Goal: Task Accomplishment & Management: Manage account settings

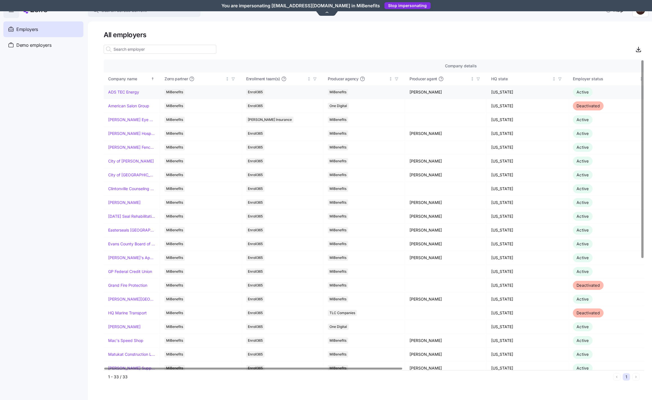
click at [115, 93] on link "ADS TEC Energy" at bounding box center [123, 92] width 31 height 6
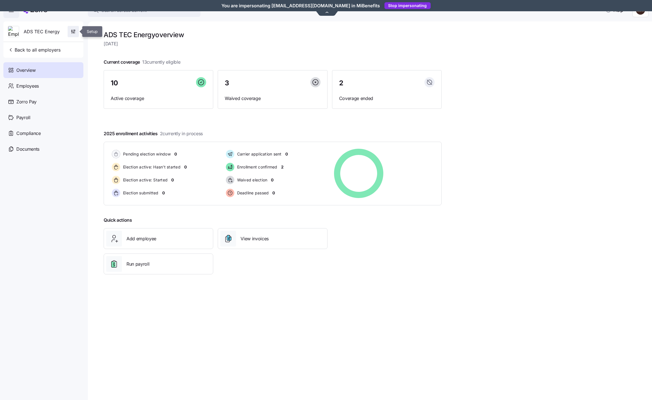
click at [78, 32] on span "button" at bounding box center [73, 31] width 11 height 11
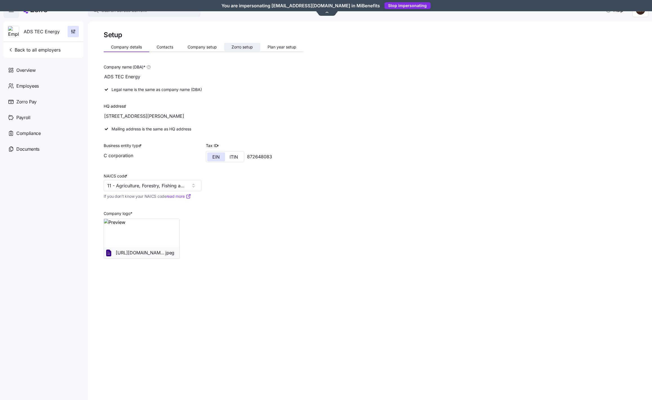
click at [255, 45] on button "Zorro setup" at bounding box center [242, 47] width 36 height 8
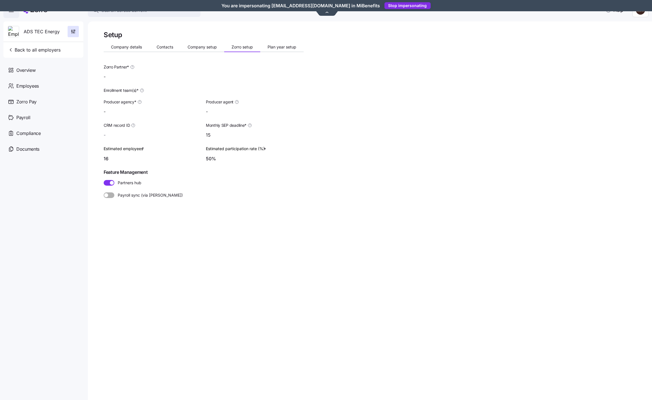
type input "MiBenefits"
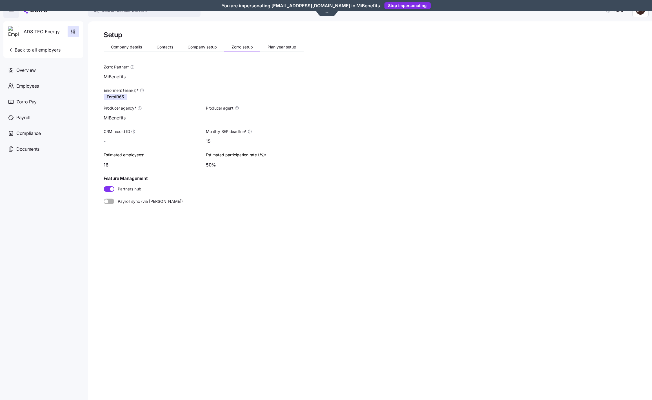
type input "[PERSON_NAME] ([PERSON_NAME][EMAIL_ADDRESS][DOMAIN_NAME])"
click at [203, 48] on span "Company setup" at bounding box center [202, 47] width 29 height 4
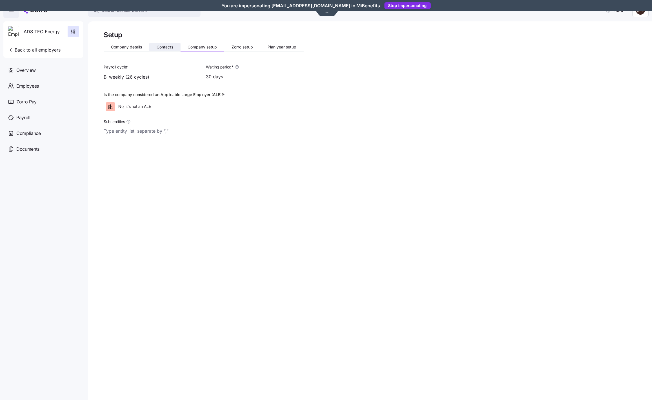
click at [152, 49] on button "Contacts" at bounding box center [164, 47] width 31 height 8
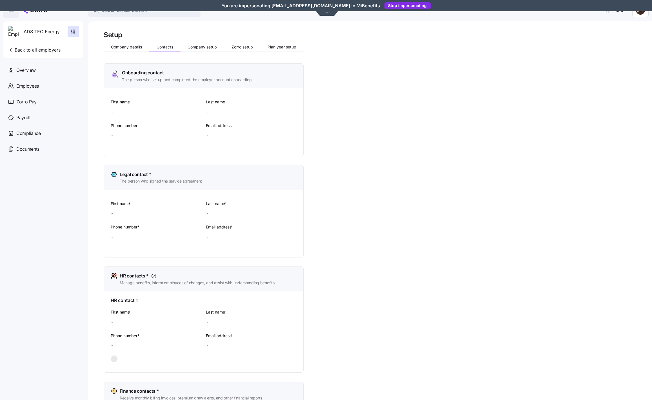
click at [116, 47] on span "Company details" at bounding box center [126, 47] width 31 height 4
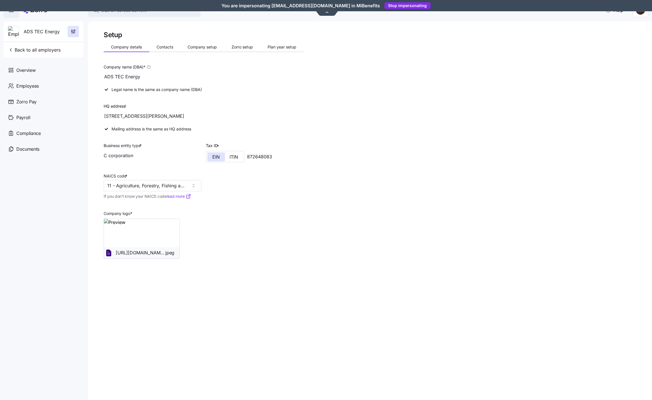
click at [143, 129] on div "Mailing address is the same as HQ address" at bounding box center [203, 129] width 205 height 10
click at [163, 143] on div "Business entity type * C corporation" at bounding box center [153, 151] width 98 height 19
click at [132, 185] on input "11 - Agriculture, Forestry, Fishing and Hunting" at bounding box center [153, 185] width 98 height 11
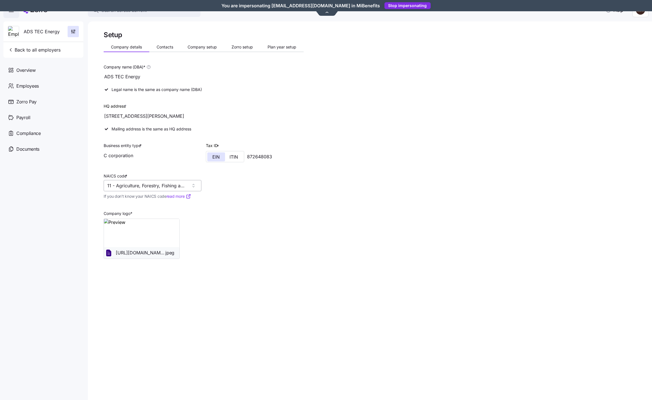
click at [132, 185] on input "11 - Agriculture, Forestry, Fishing and Hunting" at bounding box center [153, 185] width 98 height 11
click at [146, 188] on input "11 - Agriculture, Forestry, Fishing and Hunting" at bounding box center [153, 185] width 98 height 11
click at [293, 223] on div "Company logo * [URL][DOMAIN_NAME]. jpeg" at bounding box center [203, 231] width 205 height 59
click at [133, 191] on input "11 - Agriculture, Forestry, Fishing and Hunting" at bounding box center [153, 185] width 98 height 11
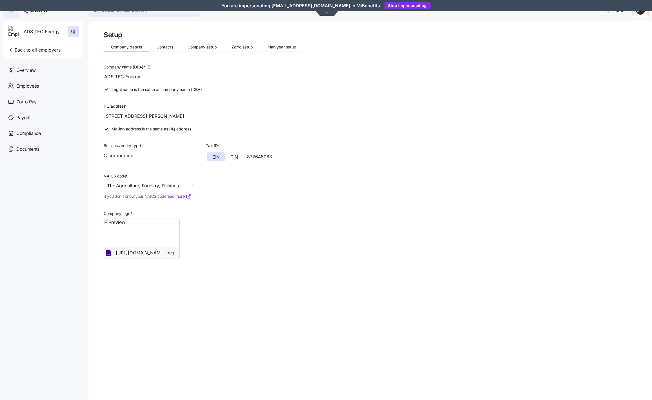
click at [133, 191] on input "11 - Agriculture, Forestry, Fishing and Hunting" at bounding box center [153, 185] width 98 height 11
click at [161, 189] on input "11 - Agriculture, Forestry, Fishing and Hunting" at bounding box center [153, 185] width 98 height 11
click at [252, 207] on div at bounding box center [204, 207] width 200 height 6
click at [145, 195] on span "If you don’t know your NAICS code read more" at bounding box center [148, 197] width 88 height 6
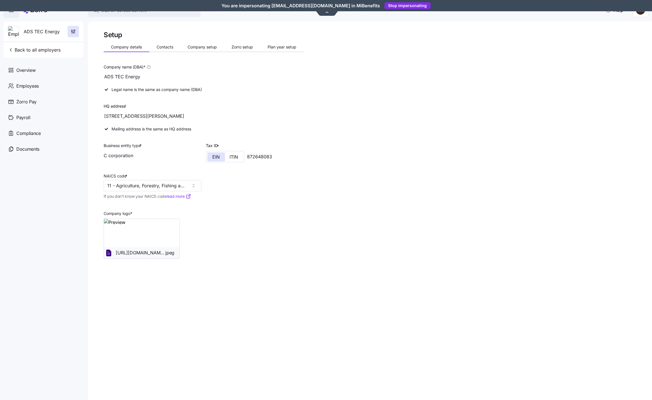
click at [145, 195] on span "If you don’t know your NAICS code read more" at bounding box center [148, 197] width 88 height 6
click at [156, 197] on span "If you don’t know your NAICS code read more" at bounding box center [148, 197] width 88 height 6
click at [159, 47] on span "Contacts" at bounding box center [165, 47] width 17 height 4
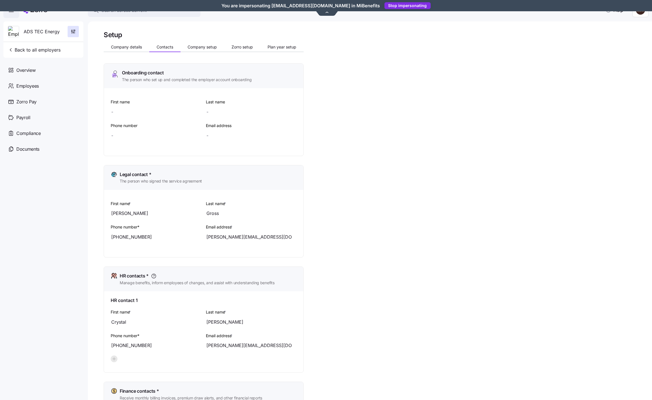
click at [198, 42] on div "Setup Company details Contacts Company setup Zorro setup Plan year setup Onboar…" at bounding box center [204, 272] width 200 height 485
click at [204, 47] on span "Company setup" at bounding box center [202, 47] width 29 height 4
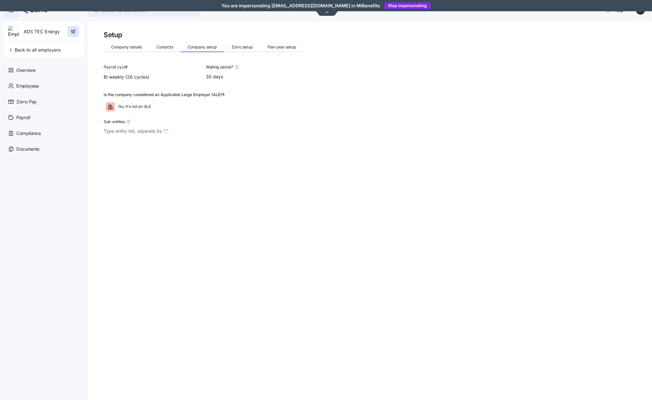
click at [112, 123] on span "Sub-entities" at bounding box center [114, 122] width 21 height 6
click at [112, 128] on input "Sub-entities" at bounding box center [196, 131] width 185 height 7
click at [112, 123] on span "Sub-entities" at bounding box center [114, 122] width 21 height 6
click at [112, 128] on input "Sub-entities" at bounding box center [196, 131] width 185 height 7
click at [112, 123] on span "Sub-entities" at bounding box center [114, 122] width 21 height 6
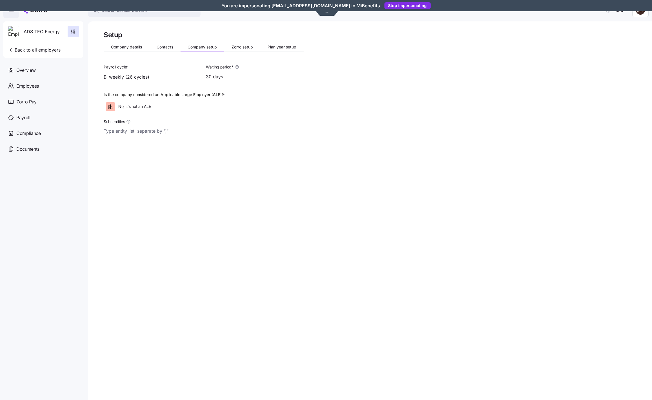
click at [112, 128] on input "Sub-entities" at bounding box center [196, 131] width 185 height 7
click at [129, 130] on input "Sub-entities" at bounding box center [196, 131] width 185 height 7
click at [149, 134] on input "Sub-entities" at bounding box center [196, 131] width 185 height 7
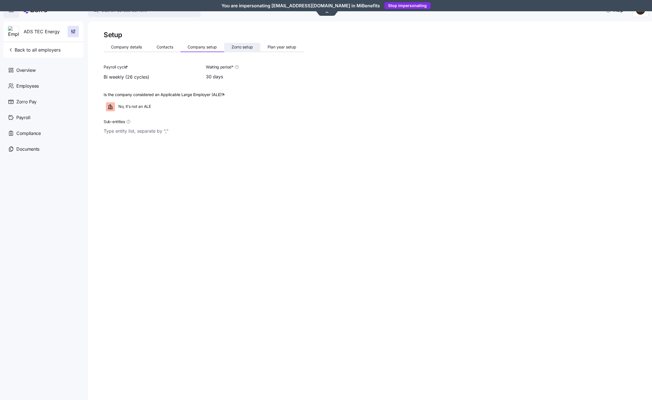
click at [233, 51] on button "Zorro setup" at bounding box center [242, 47] width 36 height 8
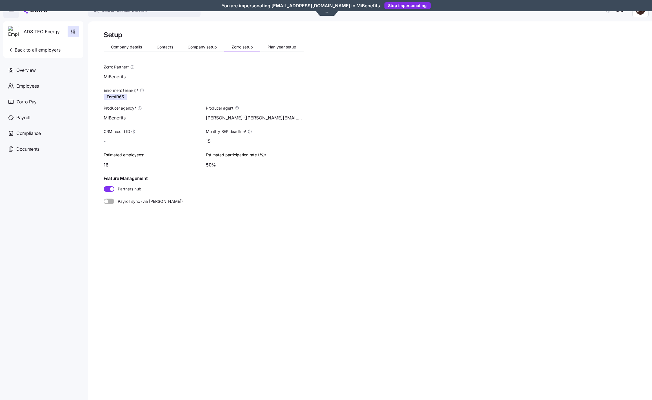
click at [294, 162] on input "50%" at bounding box center [255, 164] width 98 height 11
click at [273, 50] on button "Plan year setup" at bounding box center [281, 47] width 43 height 8
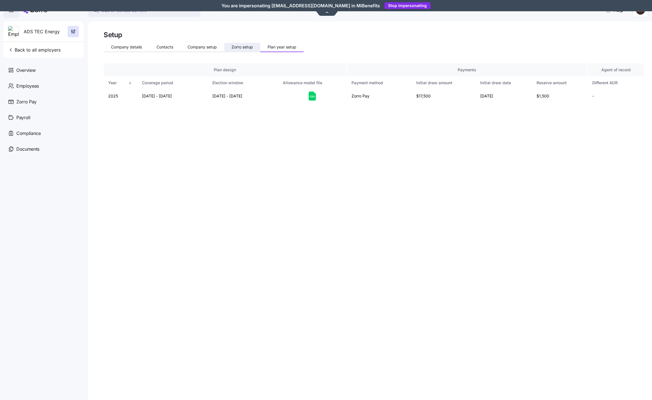
click at [238, 50] on button "Zorro setup" at bounding box center [242, 47] width 36 height 8
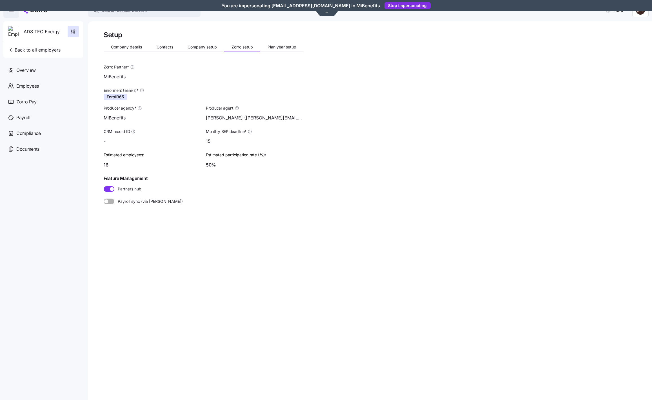
click at [111, 189] on span at bounding box center [112, 189] width 4 height 4
click at [104, 186] on input "Partners hub" at bounding box center [104, 186] width 0 height 0
click at [111, 189] on span at bounding box center [111, 189] width 7 height 6
click at [104, 186] on input "Partners hub" at bounding box center [104, 186] width 0 height 0
click at [112, 189] on span at bounding box center [112, 189] width 4 height 4
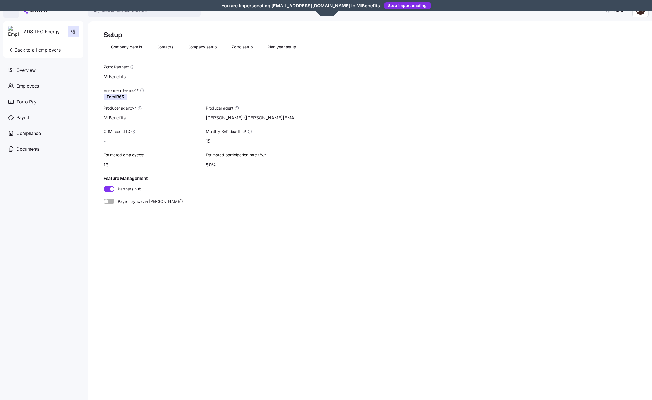
click at [104, 186] on input "Partners hub" at bounding box center [104, 186] width 0 height 0
click at [112, 189] on span at bounding box center [111, 189] width 7 height 6
click at [104, 186] on input "Partners hub" at bounding box center [104, 186] width 0 height 0
click at [281, 46] on span "Plan year setup" at bounding box center [282, 47] width 29 height 4
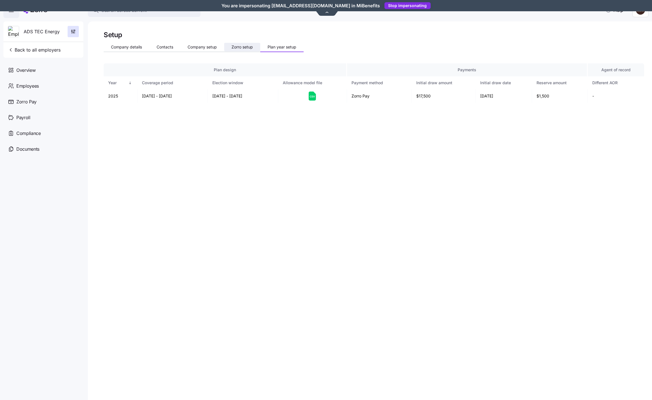
click at [239, 48] on span "Zorro setup" at bounding box center [242, 47] width 21 height 4
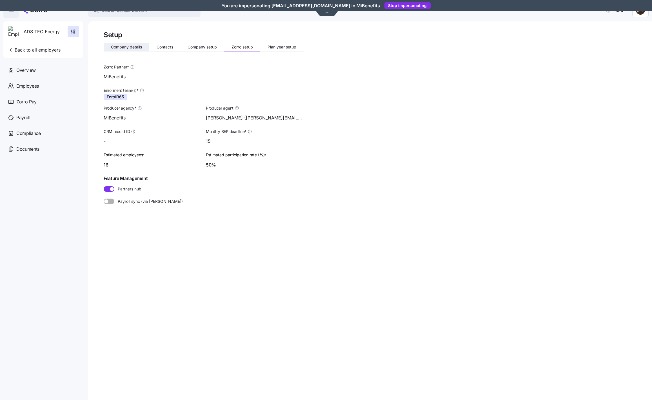
click at [134, 45] on span "Company details" at bounding box center [126, 47] width 31 height 4
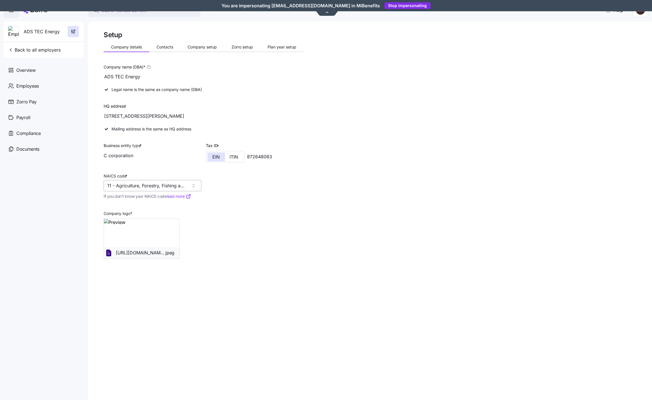
click at [146, 189] on input "11 - Agriculture, Forestry, Fishing and Hunting" at bounding box center [153, 185] width 98 height 11
click at [246, 203] on div "Company logo * [URL][DOMAIN_NAME]. jpeg" at bounding box center [203, 231] width 205 height 59
click at [129, 129] on div "Mailing address is the same as HQ address" at bounding box center [203, 129] width 205 height 10
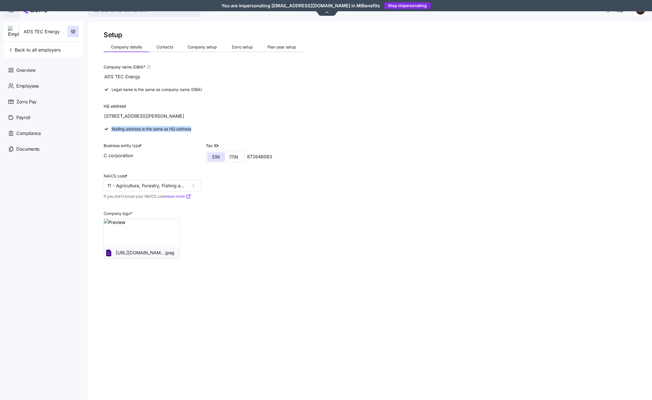
click at [122, 113] on div "[STREET_ADDRESS][PERSON_NAME]" at bounding box center [204, 115] width 200 height 11
click at [124, 116] on div "[STREET_ADDRESS][PERSON_NAME]" at bounding box center [204, 115] width 200 height 11
click at [171, 45] on span "Contacts" at bounding box center [165, 47] width 17 height 4
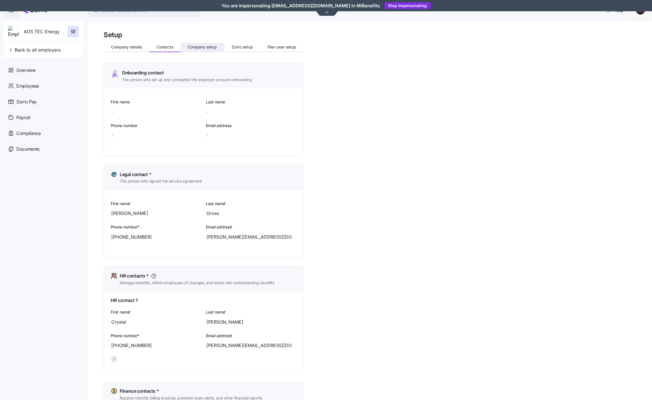
click at [201, 49] on span "Company setup" at bounding box center [202, 47] width 29 height 4
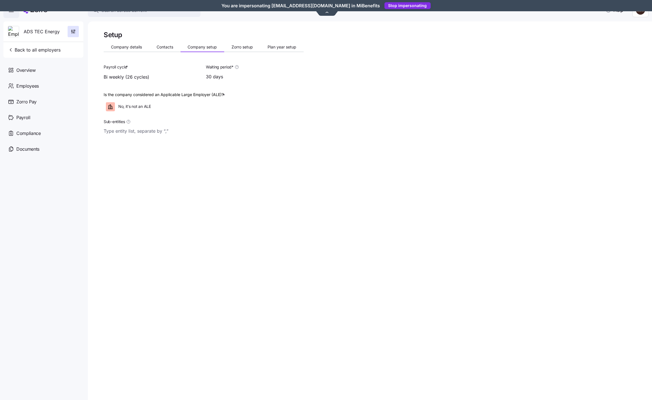
click at [124, 129] on input "Sub-entities" at bounding box center [196, 131] width 185 height 7
click at [142, 132] on input "Sub-entities" at bounding box center [196, 131] width 185 height 7
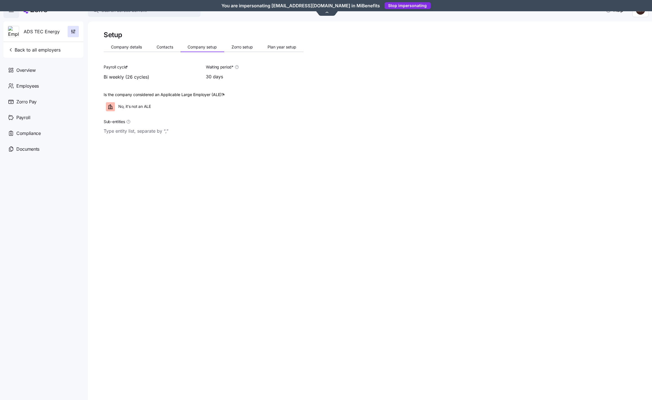
click at [142, 132] on input "Sub-entities" at bounding box center [196, 131] width 185 height 7
click at [157, 132] on input "Sub-entities" at bounding box center [196, 131] width 185 height 7
click at [241, 48] on span "Zorro setup" at bounding box center [242, 47] width 21 height 4
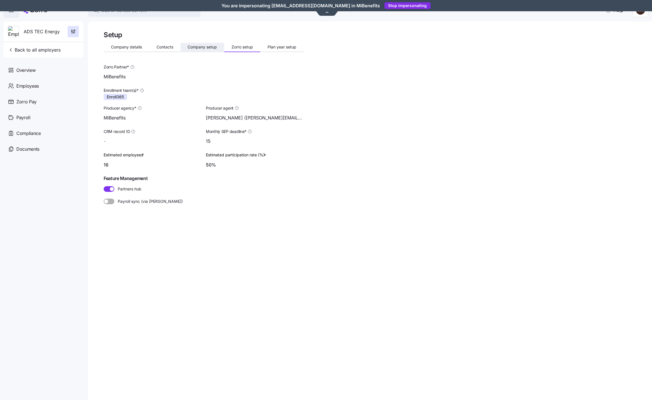
click at [200, 48] on span "Company setup" at bounding box center [202, 47] width 29 height 4
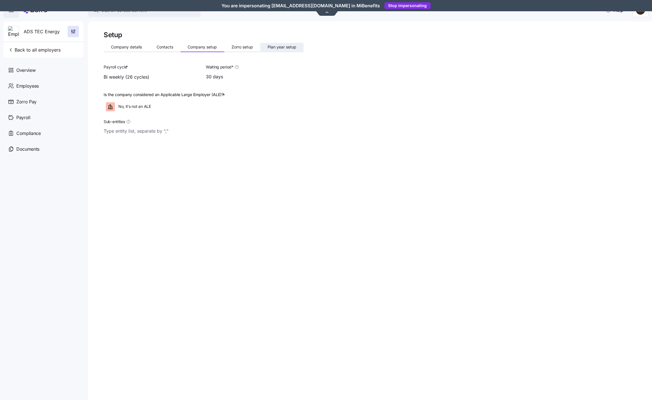
click at [276, 43] on button "Plan year setup" at bounding box center [281, 47] width 43 height 8
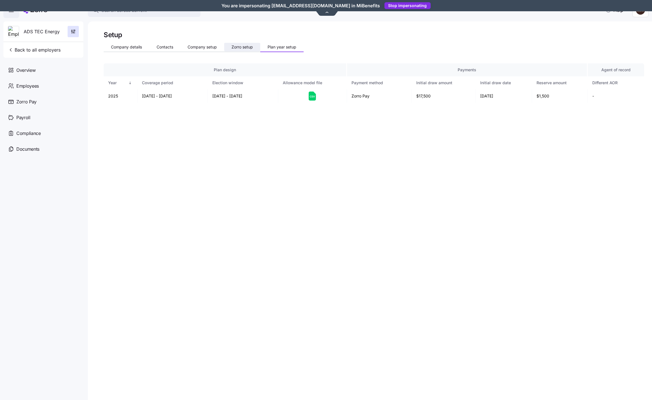
click at [244, 49] on span "Zorro setup" at bounding box center [242, 47] width 21 height 4
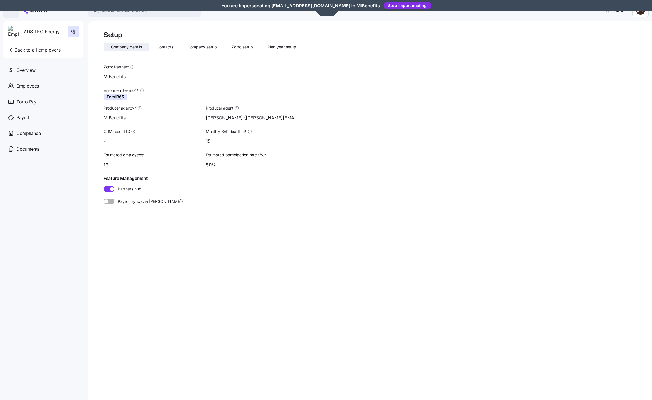
click at [116, 48] on span "Company details" at bounding box center [126, 47] width 31 height 4
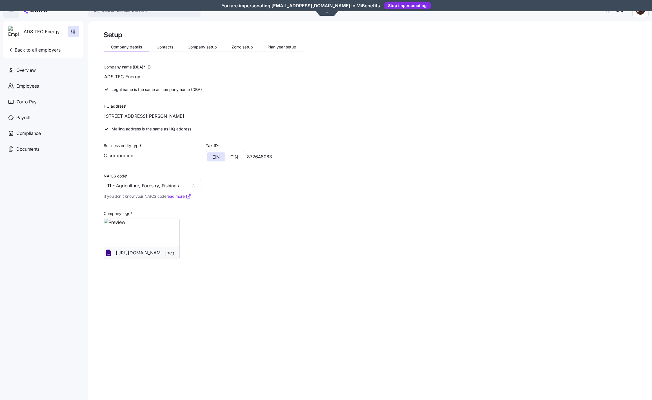
click at [182, 188] on input "11 - Agriculture, Forestry, Fishing and Hunting" at bounding box center [153, 185] width 98 height 11
click at [176, 187] on input "11 - Agriculture, Forestry, Fishing and Hunting" at bounding box center [153, 185] width 98 height 11
click at [269, 231] on div "Company logo * [URL][DOMAIN_NAME]. jpeg" at bounding box center [203, 231] width 205 height 59
click at [180, 182] on input "11 - Agriculture, Forestry, Fishing and Hunting" at bounding box center [153, 185] width 98 height 11
click at [256, 209] on div at bounding box center [204, 207] width 200 height 6
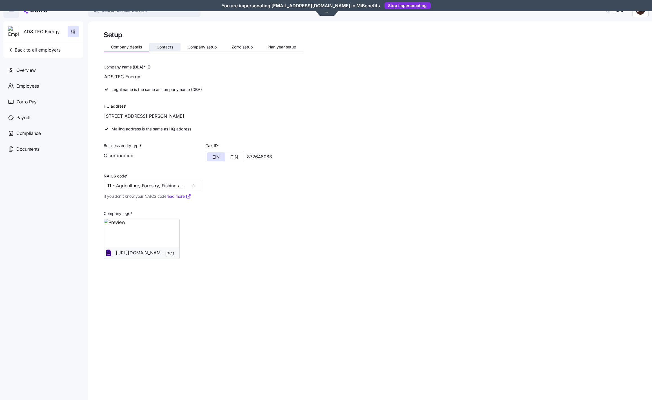
click at [161, 48] on span "Contacts" at bounding box center [165, 47] width 17 height 4
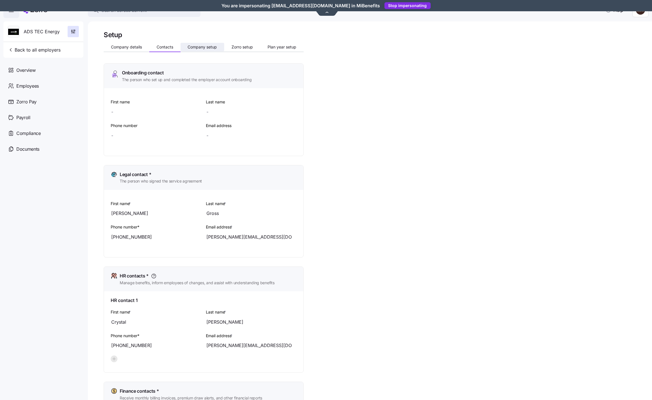
click at [197, 45] on span "Company setup" at bounding box center [202, 47] width 29 height 4
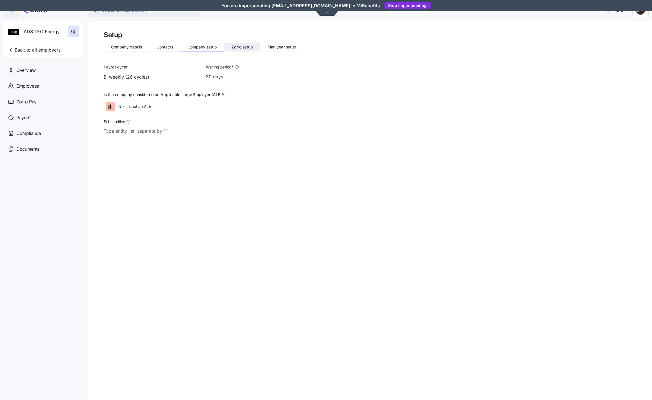
click at [239, 44] on button "Zorro setup" at bounding box center [242, 47] width 36 height 8
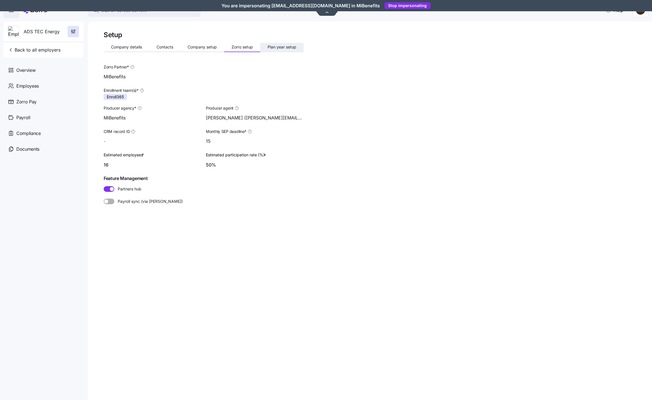
click at [273, 46] on span "Plan year setup" at bounding box center [282, 47] width 29 height 4
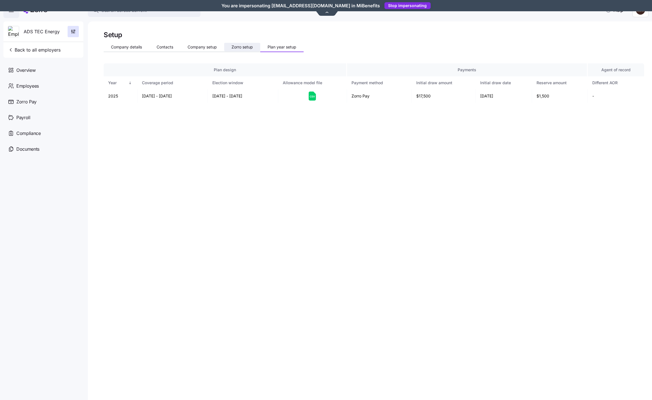
click at [242, 45] on span "Zorro setup" at bounding box center [242, 47] width 21 height 4
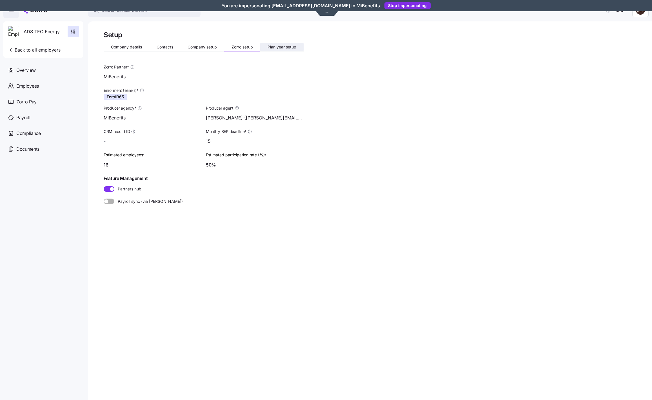
click at [278, 46] on span "Plan year setup" at bounding box center [282, 47] width 29 height 4
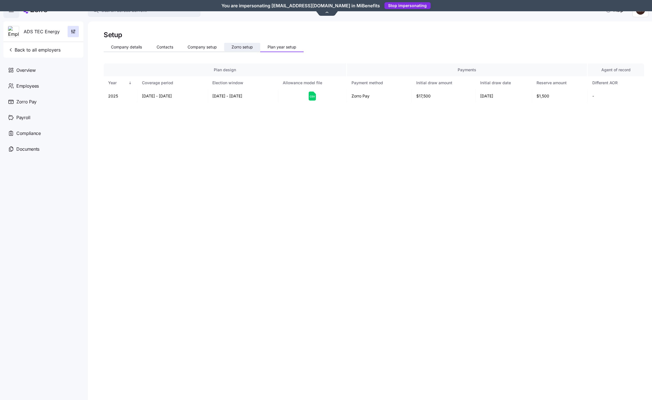
click at [245, 45] on span "Zorro setup" at bounding box center [242, 47] width 21 height 4
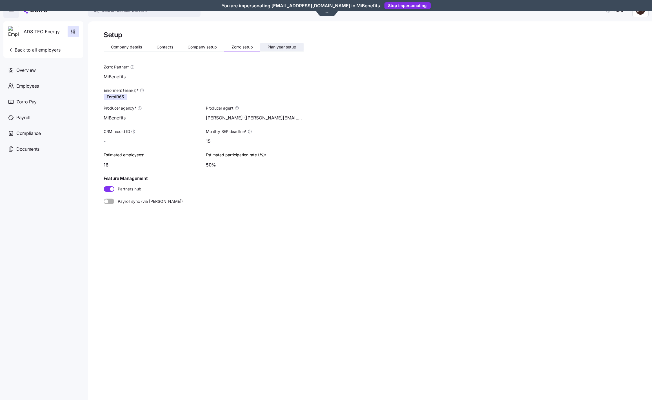
click at [285, 47] on span "Plan year setup" at bounding box center [282, 47] width 29 height 4
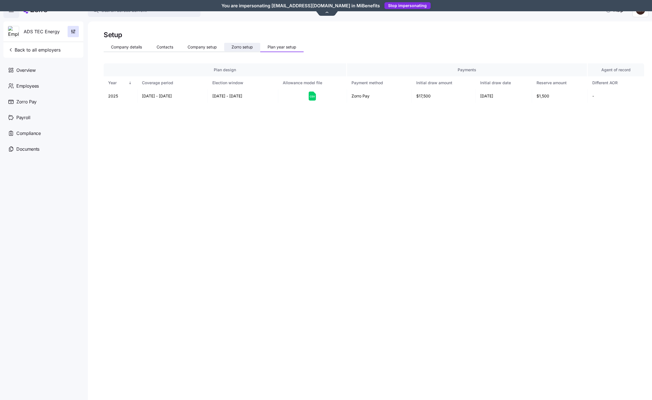
click at [255, 46] on button "Zorro setup" at bounding box center [242, 47] width 36 height 8
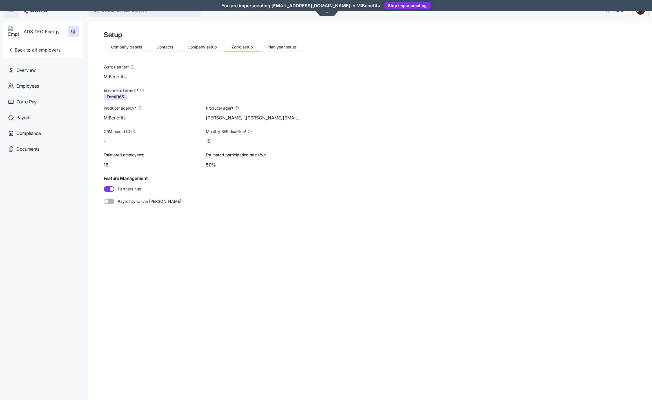
click at [204, 51] on div "Company details Contacts Company setup Zorro setup Plan year setup" at bounding box center [204, 48] width 200 height 8
click at [143, 51] on button "Company details" at bounding box center [127, 47] width 46 height 8
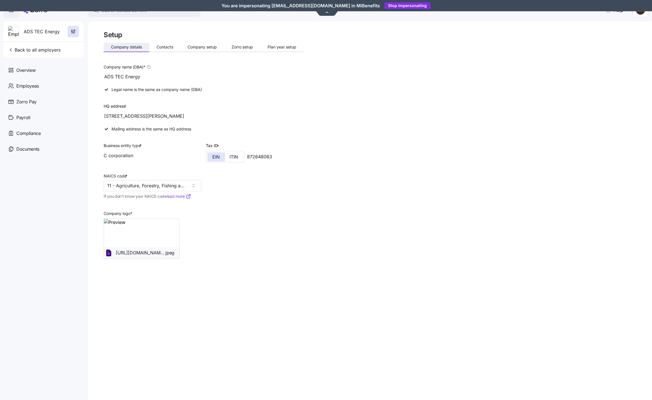
click at [130, 47] on span "Company details" at bounding box center [126, 47] width 31 height 4
click at [40, 84] on div "Employees" at bounding box center [43, 86] width 80 height 16
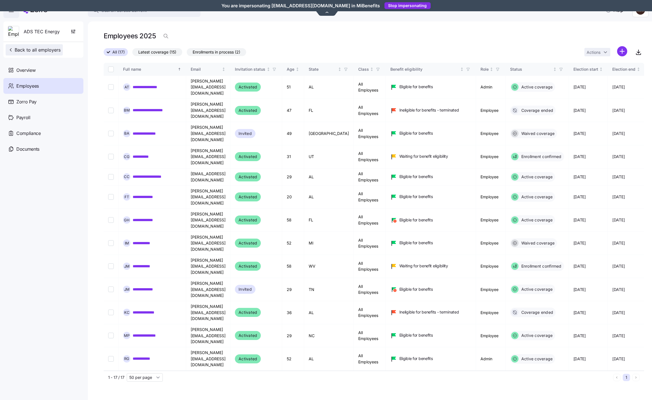
click at [33, 48] on span "Back to all employers" at bounding box center [34, 50] width 53 height 7
